Goal: Information Seeking & Learning: Learn about a topic

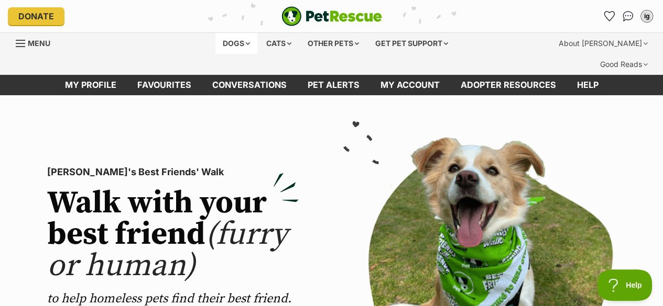
click at [238, 45] on div "Dogs" at bounding box center [236, 43] width 42 height 21
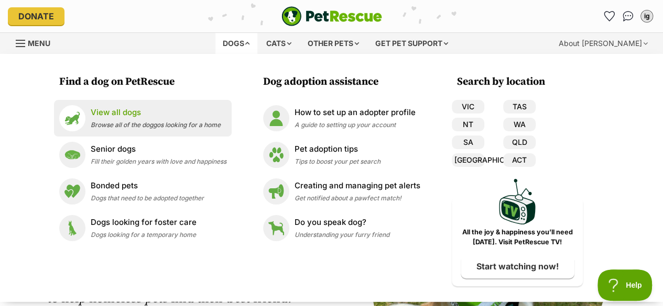
click at [150, 117] on p "View all dogs" at bounding box center [156, 113] width 130 height 12
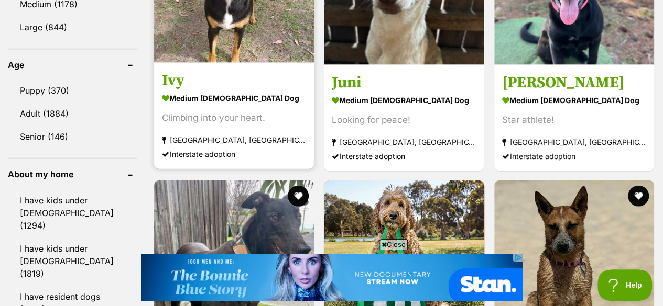
scroll to position [1173, 0]
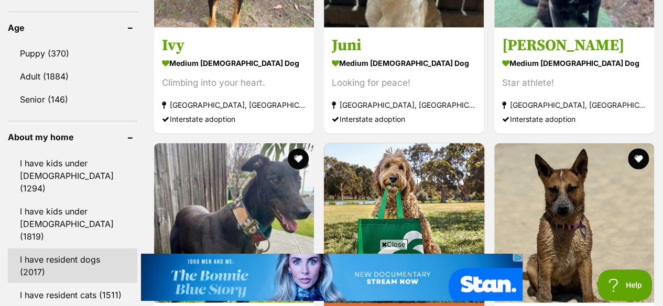
click at [71, 249] on link "I have resident dogs (2017)" at bounding box center [72, 266] width 129 height 35
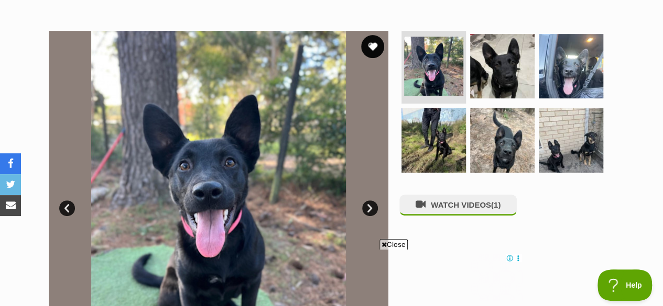
click at [374, 35] on button "favourite" at bounding box center [372, 46] width 23 height 23
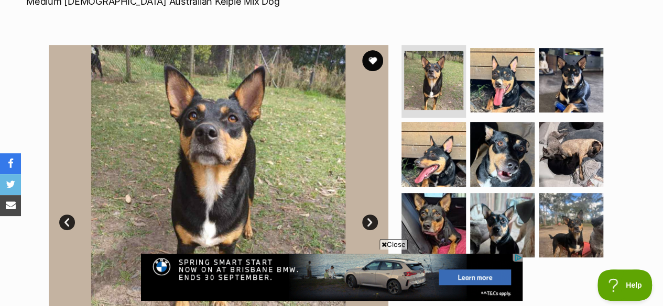
scroll to position [192, 0]
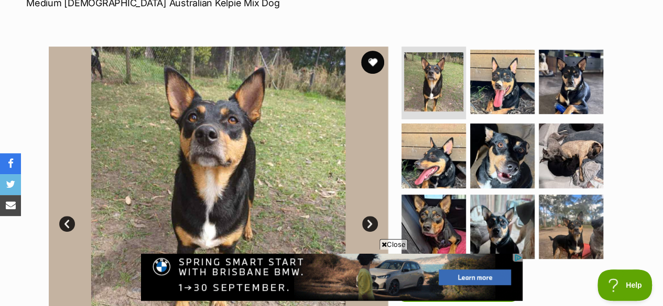
click at [372, 51] on button "favourite" at bounding box center [372, 62] width 23 height 23
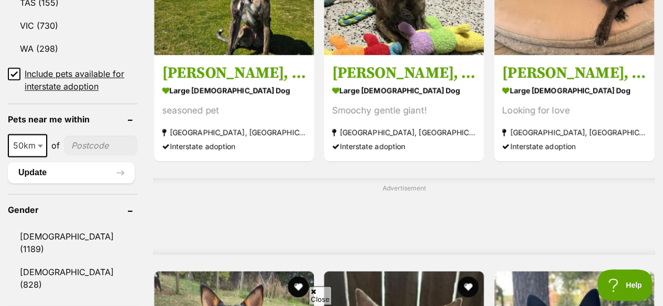
scroll to position [770, 0]
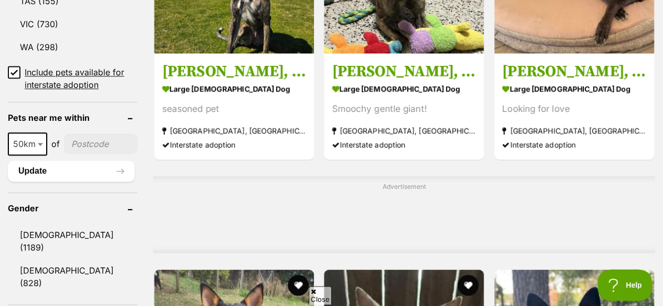
click at [94, 134] on input"] "postcode" at bounding box center [100, 144] width 73 height 20
click at [27, 137] on span "50km" at bounding box center [27, 144] width 37 height 15
select select "250"
click at [86, 134] on input"] "postcode" at bounding box center [103, 144] width 68 height 20
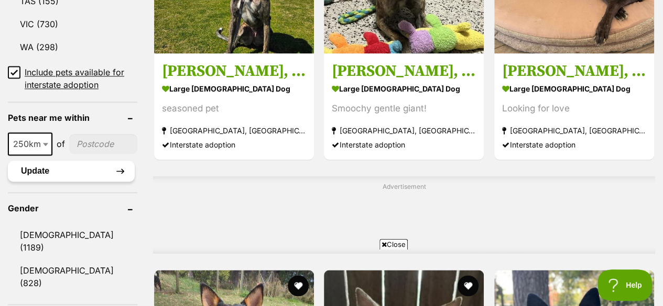
click at [79, 161] on button "Update" at bounding box center [71, 171] width 127 height 21
type input"] "4178"
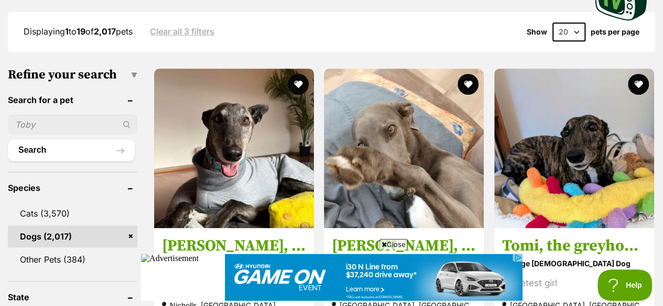
scroll to position [321, 0]
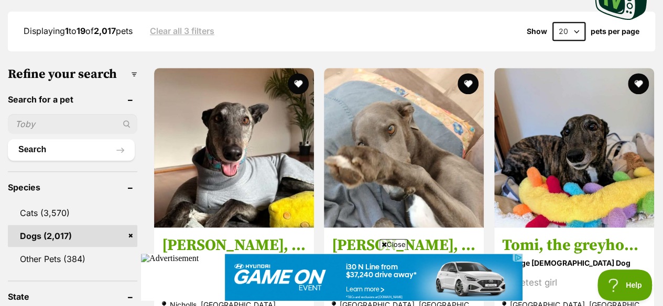
click at [386, 246] on span "Close" at bounding box center [393, 244] width 28 height 10
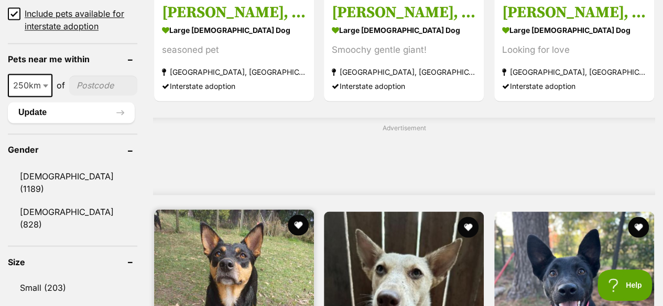
scroll to position [744, 0]
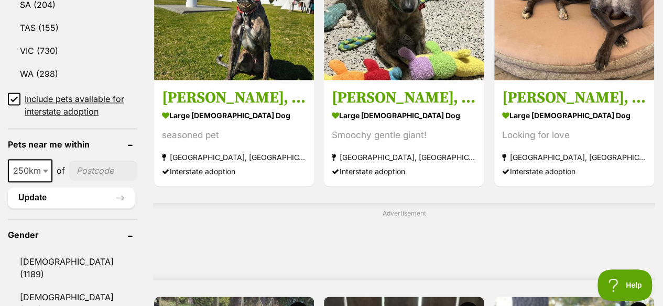
click at [102, 161] on input"] "postcode" at bounding box center [103, 171] width 68 height 20
type input"] "4178"
click at [80, 188] on button "Update" at bounding box center [71, 198] width 127 height 21
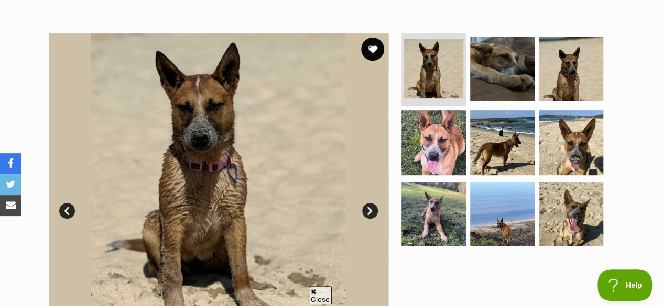
click at [373, 38] on button "favourite" at bounding box center [372, 49] width 23 height 23
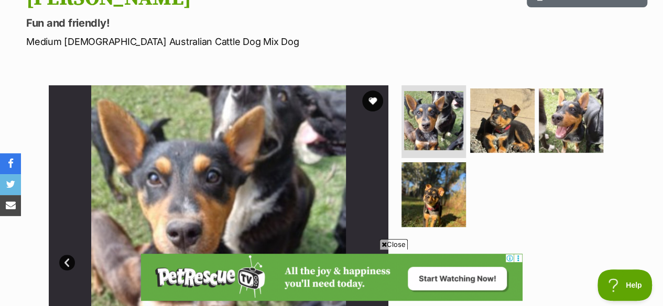
scroll to position [154, 0]
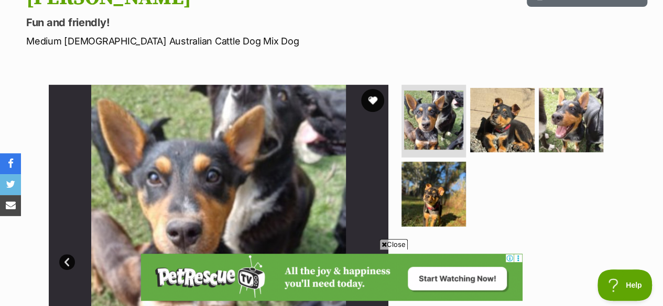
click at [376, 89] on button "favourite" at bounding box center [372, 100] width 23 height 23
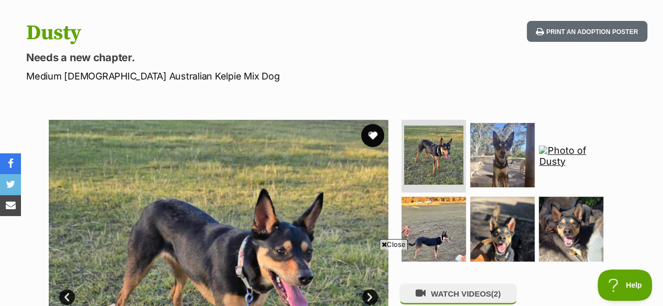
click at [375, 124] on button "favourite" at bounding box center [372, 135] width 23 height 23
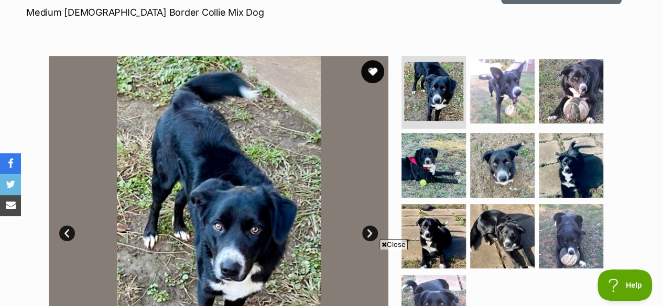
click at [376, 60] on button "favourite" at bounding box center [372, 71] width 23 height 23
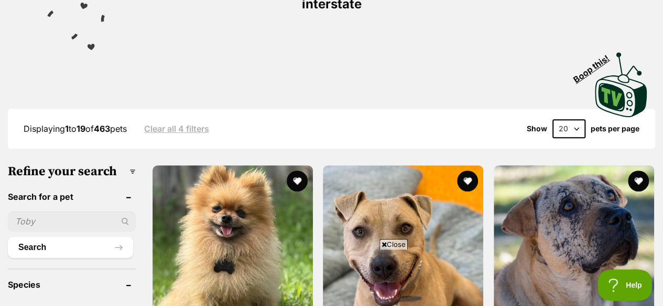
click at [564, 119] on select "20 40 60" at bounding box center [568, 128] width 33 height 19
select select "40"
click at [552, 119] on select "20 40 60" at bounding box center [568, 128] width 33 height 19
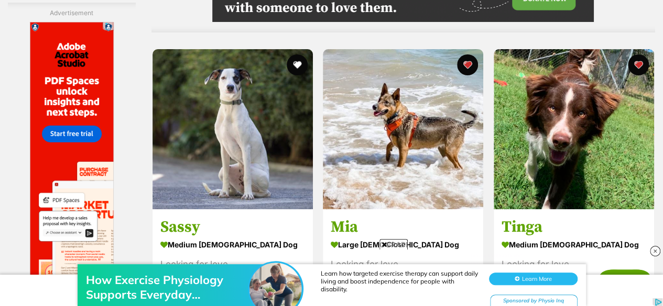
scroll to position [3883, 0]
